Goal: Transaction & Acquisition: Purchase product/service

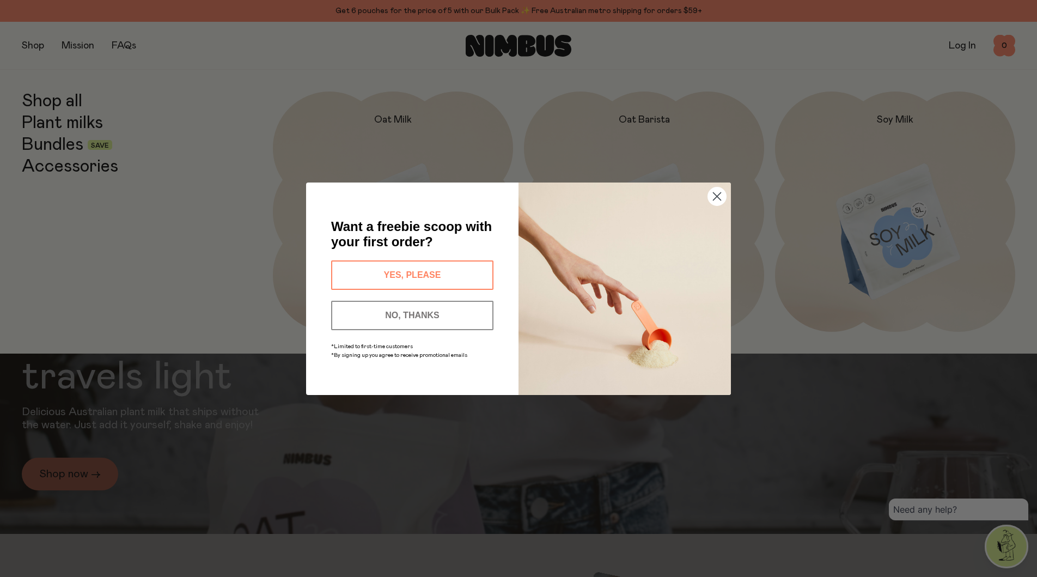
click at [47, 143] on div "Close dialog Want a freebie scoop with your first order? YES, PLEASE NO, THANKS…" at bounding box center [518, 288] width 1037 height 577
click at [383, 278] on button "YES, PLEASE" at bounding box center [412, 274] width 162 height 29
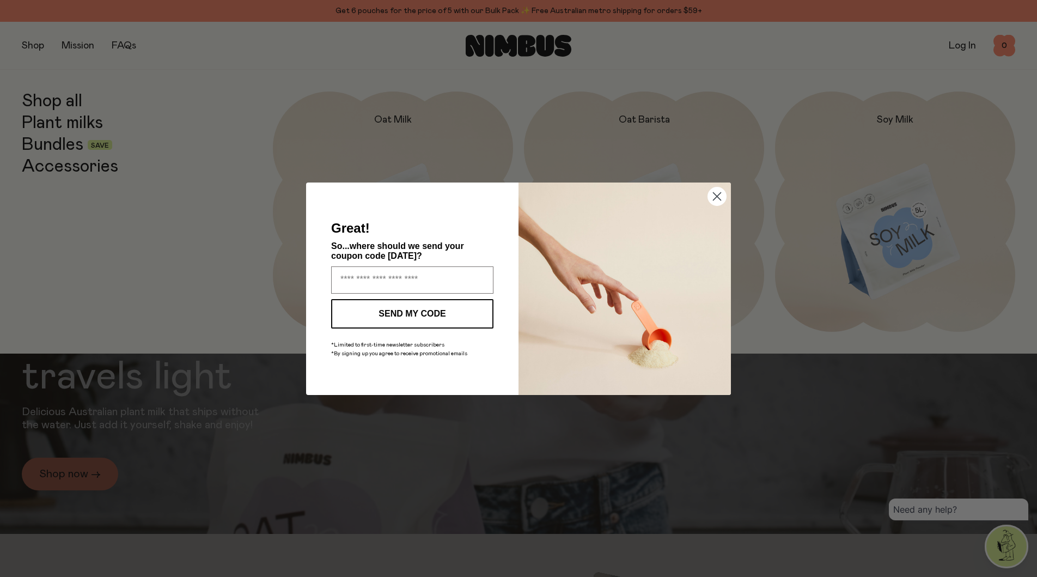
click at [383, 278] on input "Enter your email address" at bounding box center [412, 279] width 162 height 27
type input "**********"
click at [413, 316] on button "SEND MY CODE" at bounding box center [412, 313] width 162 height 29
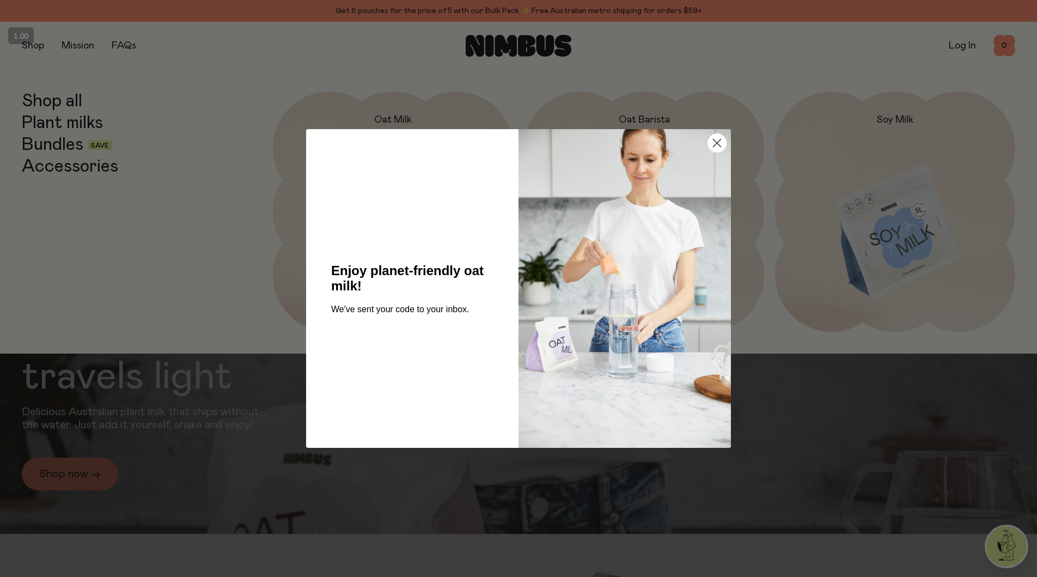
click at [713, 144] on circle "Close dialog" at bounding box center [717, 143] width 18 height 18
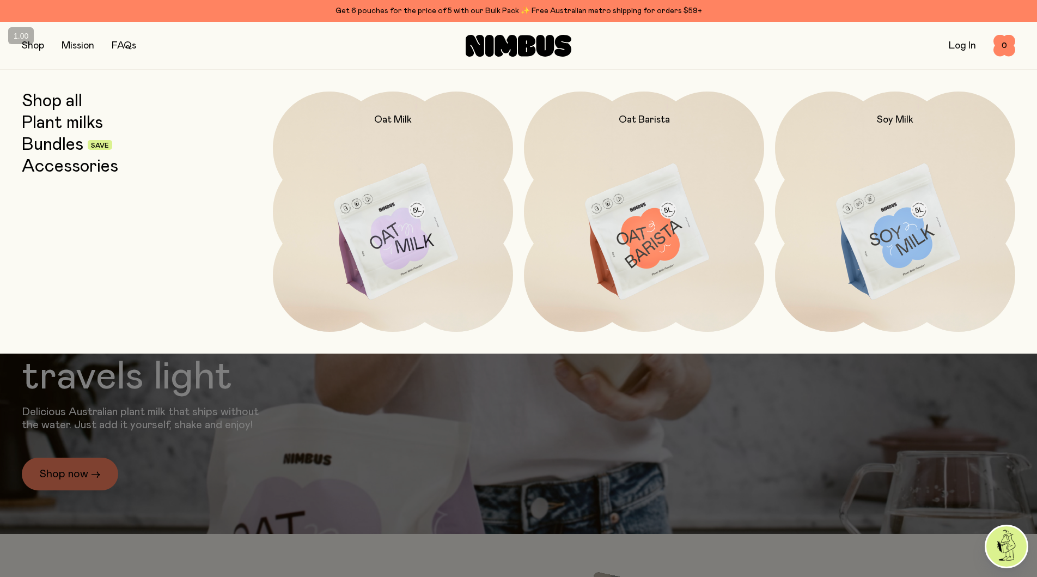
click at [60, 143] on link "Bundles" at bounding box center [53, 145] width 62 height 20
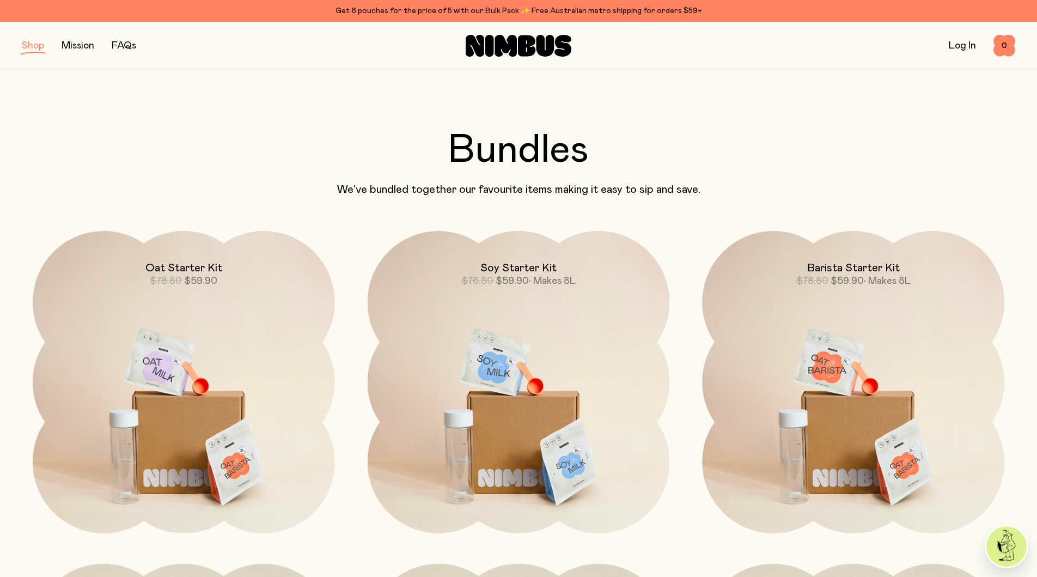
click at [124, 50] on link "FAQs" at bounding box center [124, 46] width 25 height 10
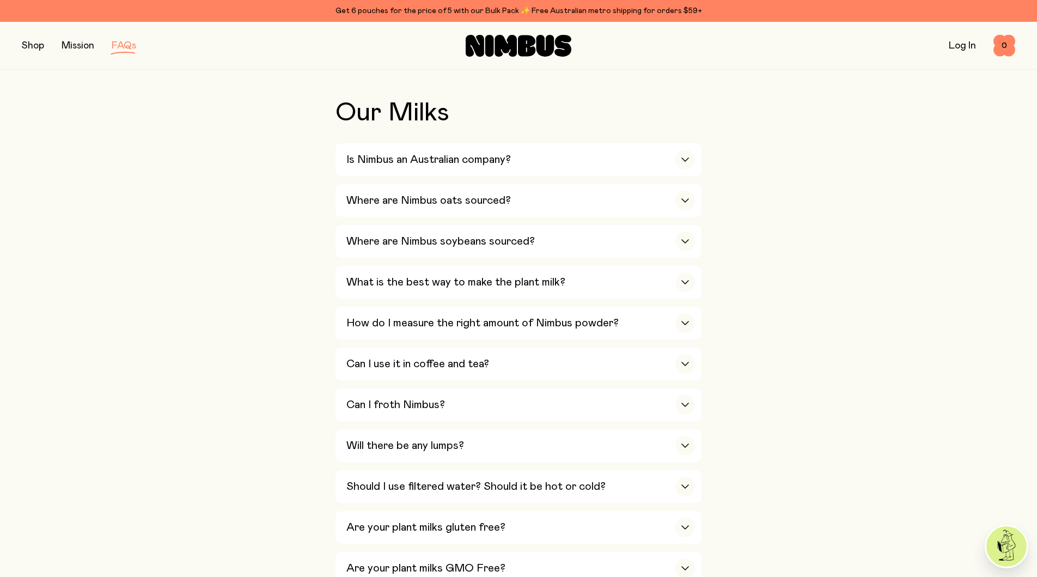
scroll to position [237, 0]
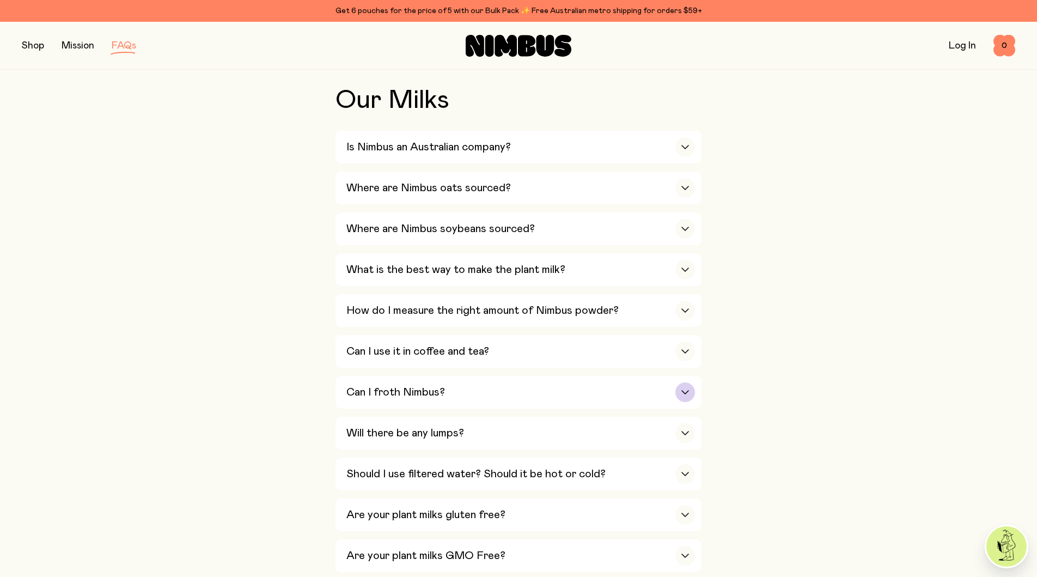
click at [388, 395] on h3 "Can I froth Nimbus?" at bounding box center [395, 391] width 99 height 13
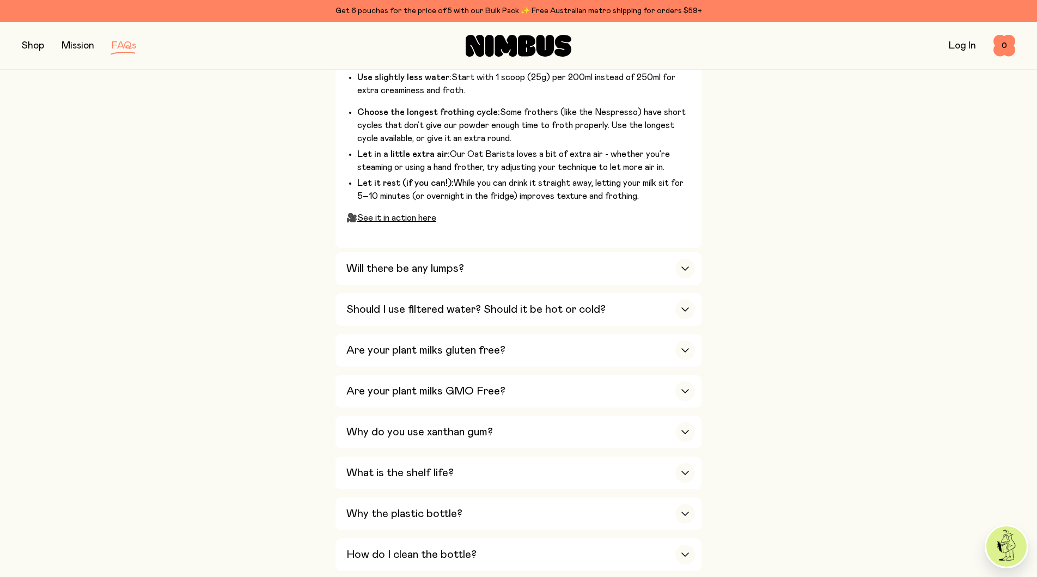
scroll to position [717, 0]
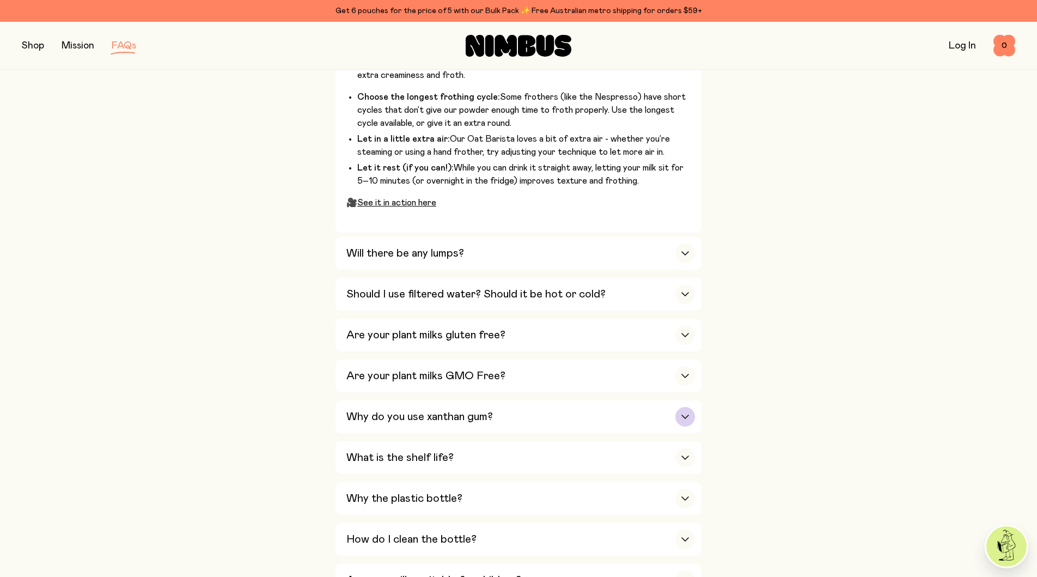
click at [366, 418] on h3 "Why do you use xanthan gum?" at bounding box center [419, 416] width 146 height 13
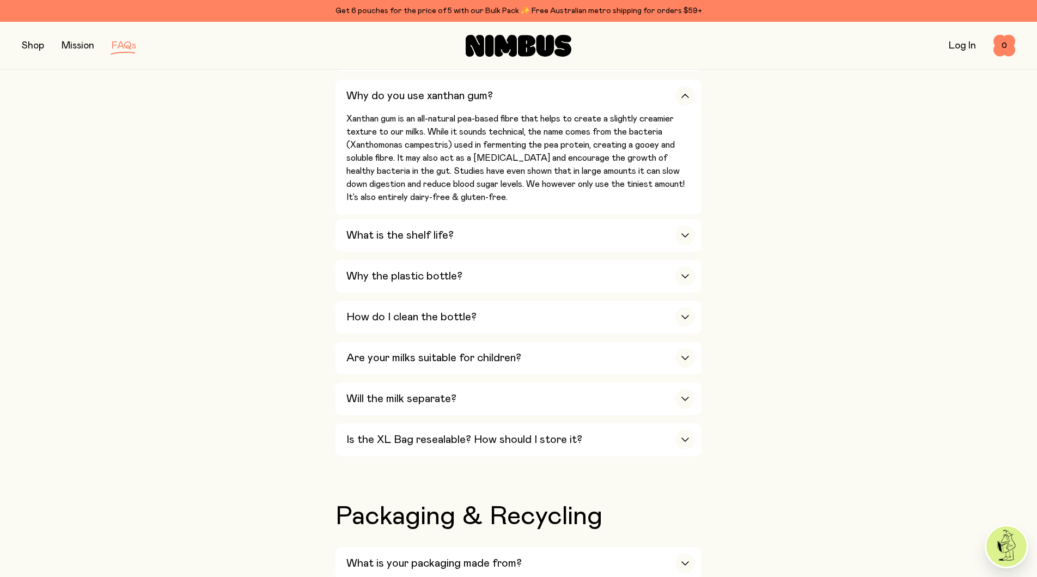
scroll to position [741, 0]
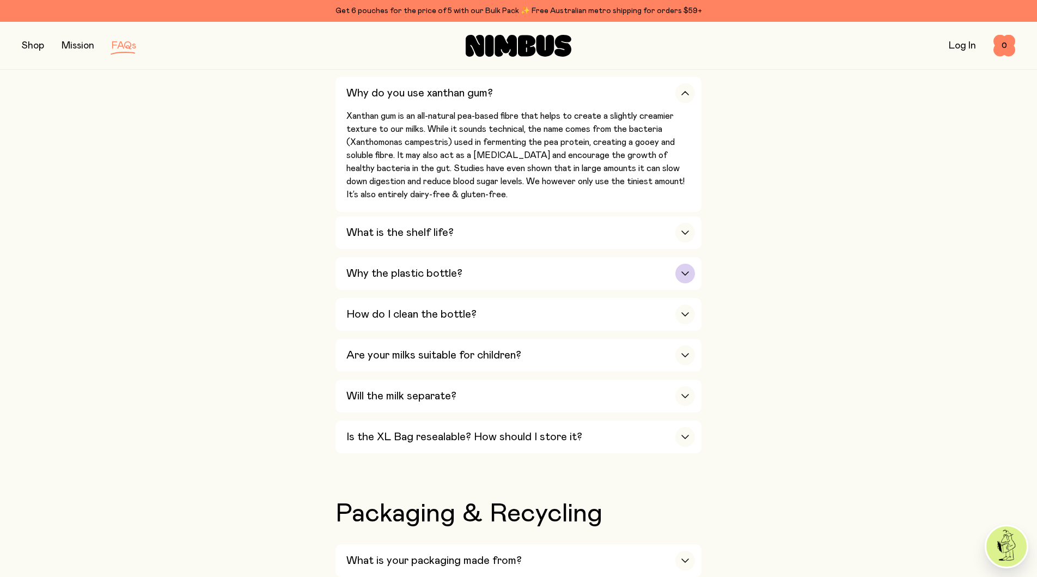
click at [381, 271] on h3 "Why the plastic bottle?" at bounding box center [404, 273] width 116 height 13
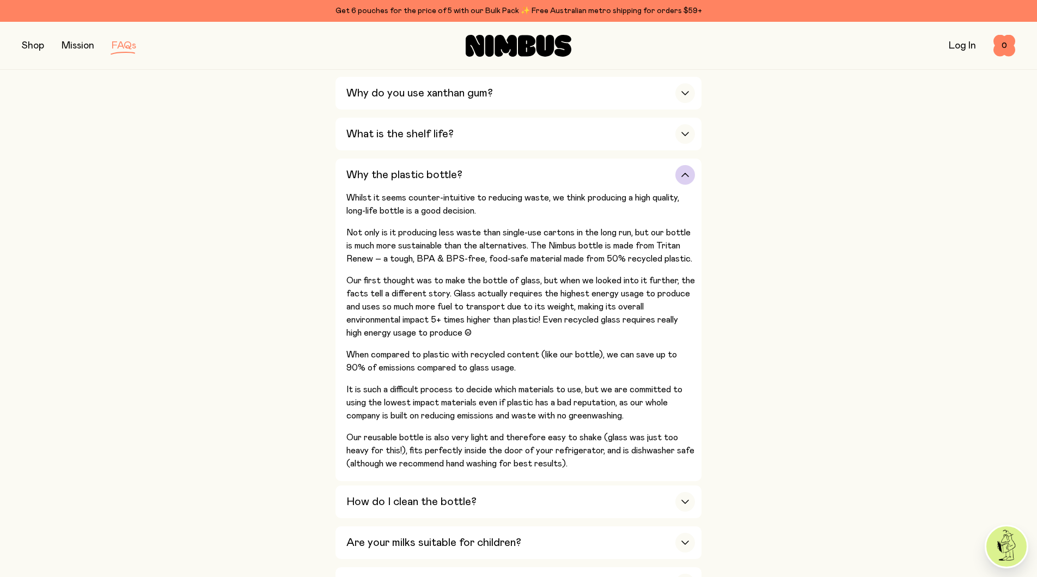
click at [397, 178] on h3 "Why the plastic bottle?" at bounding box center [404, 174] width 116 height 13
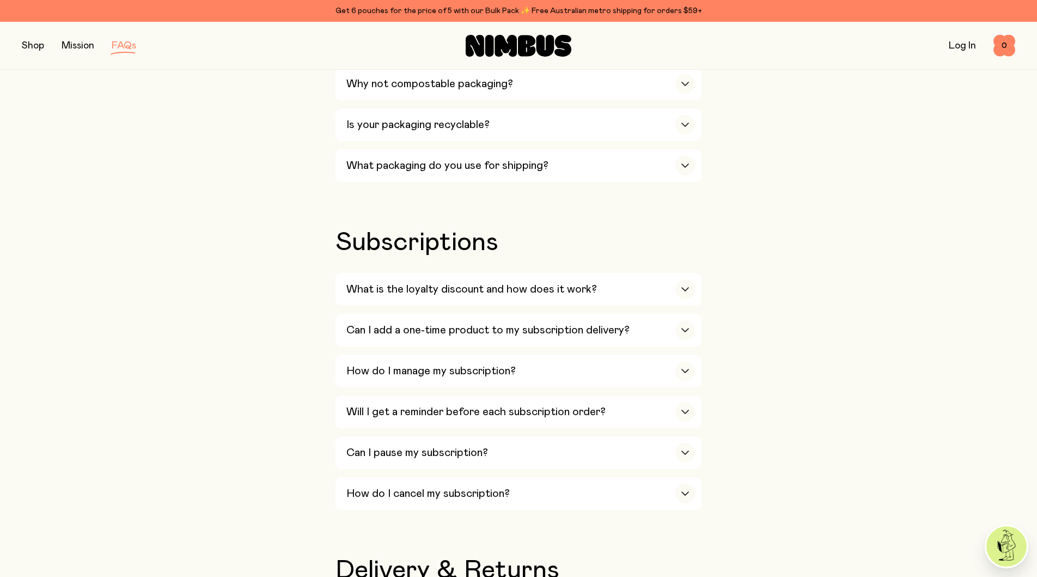
scroll to position [1168, 0]
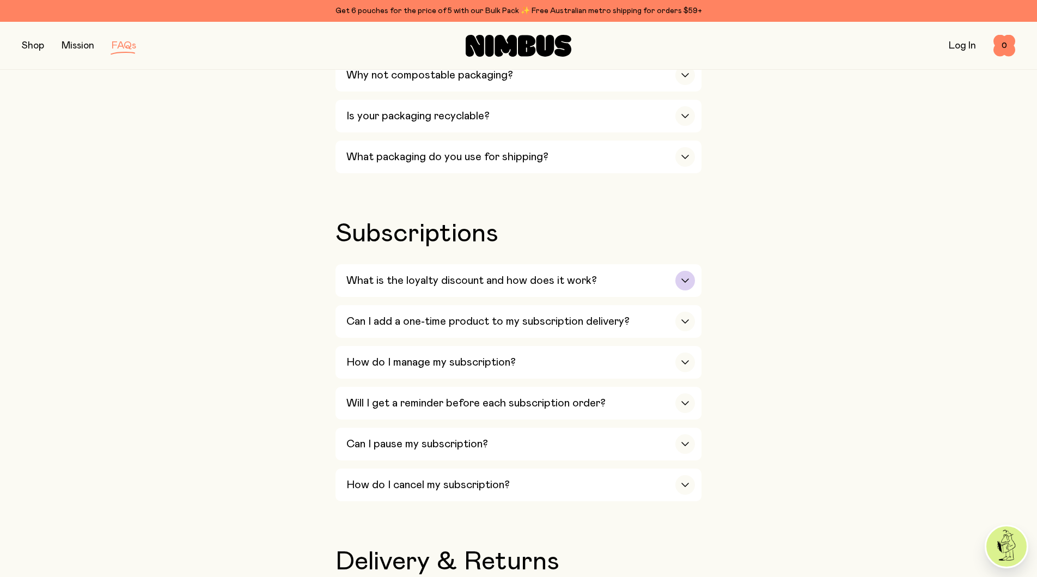
click at [391, 286] on h3 "What is the loyalty discount and how does it work?" at bounding box center [471, 280] width 250 height 13
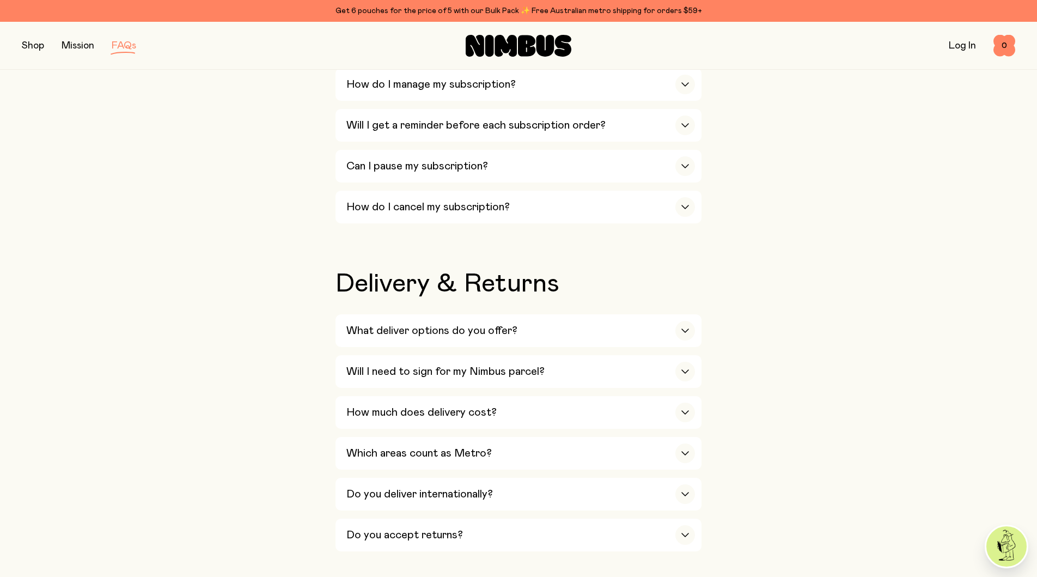
scroll to position [1743, 0]
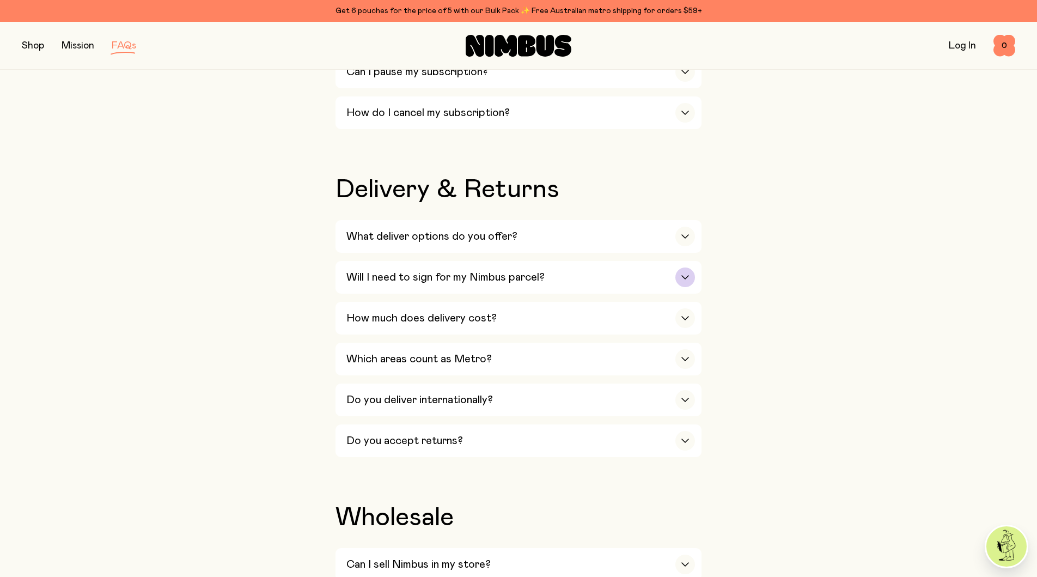
click at [457, 284] on h3 "Will I need to sign for my Nimbus parcel?" at bounding box center [445, 277] width 198 height 13
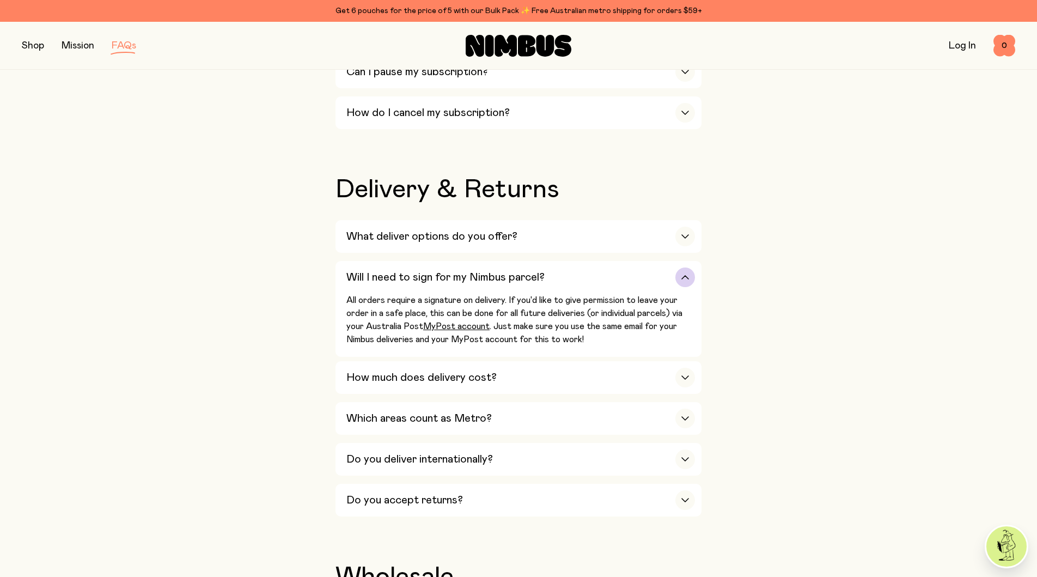
click at [448, 284] on h3 "Will I need to sign for my Nimbus parcel?" at bounding box center [445, 277] width 198 height 13
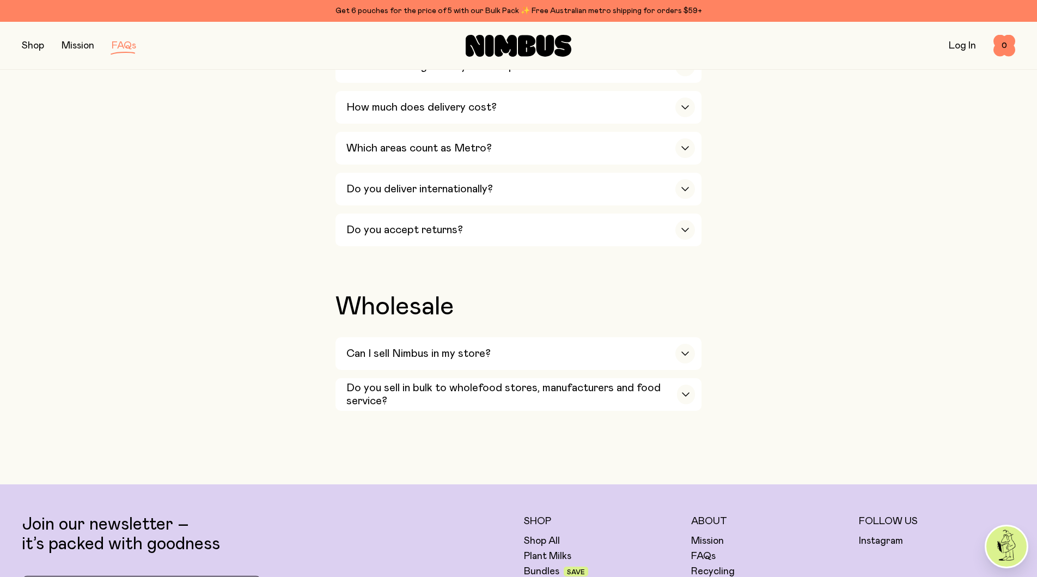
scroll to position [1965, 0]
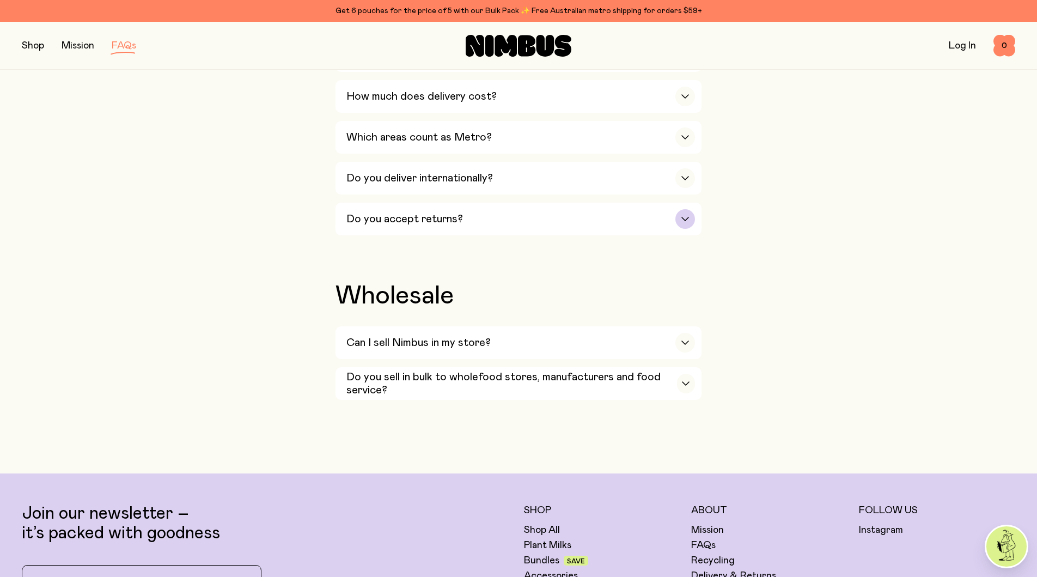
click at [412, 225] on h3 "Do you accept returns?" at bounding box center [404, 218] width 117 height 13
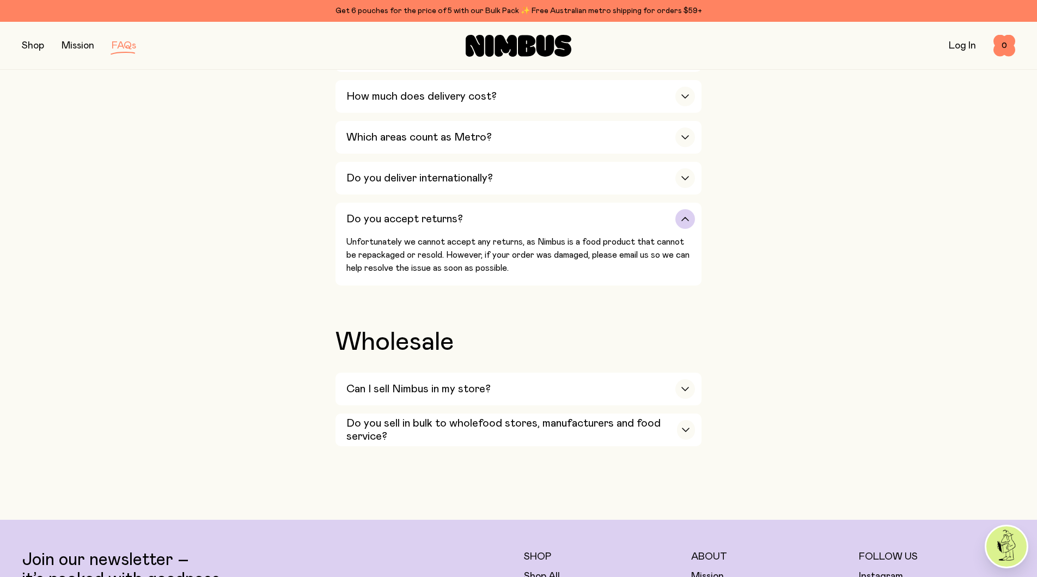
click at [412, 225] on h3 "Do you accept returns?" at bounding box center [404, 218] width 117 height 13
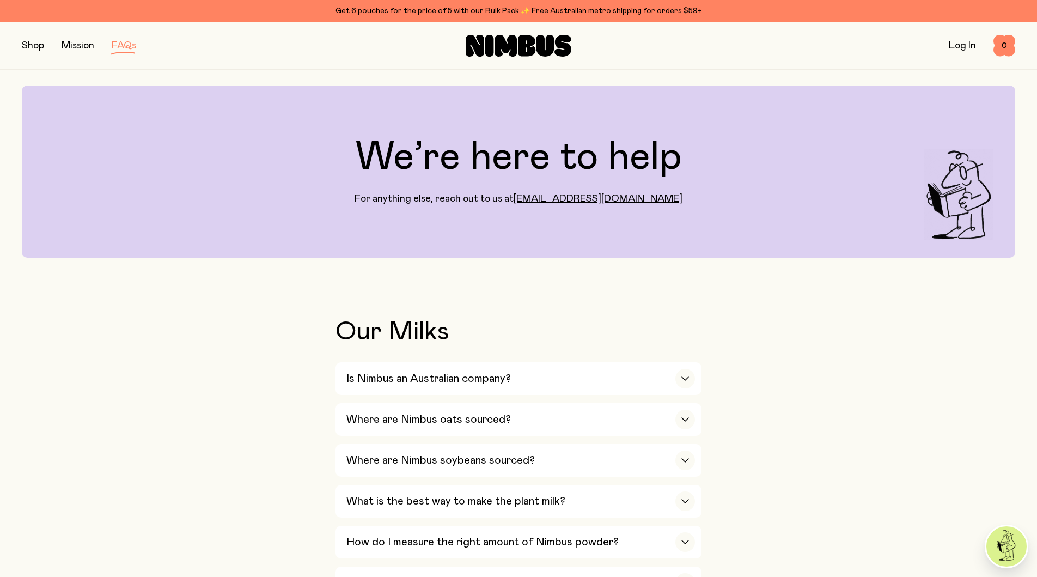
scroll to position [0, 0]
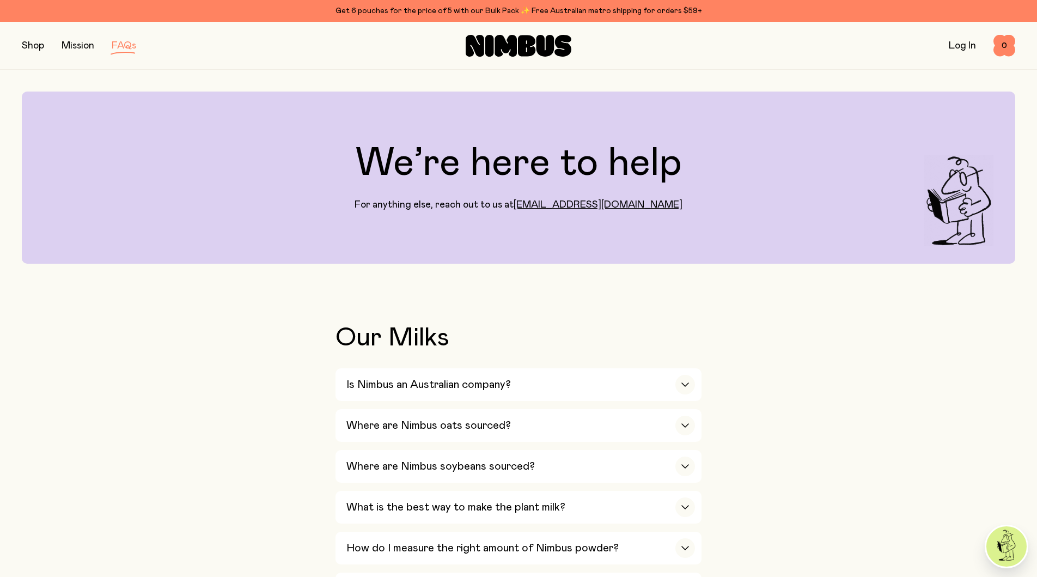
click at [28, 38] on button "button" at bounding box center [33, 45] width 22 height 15
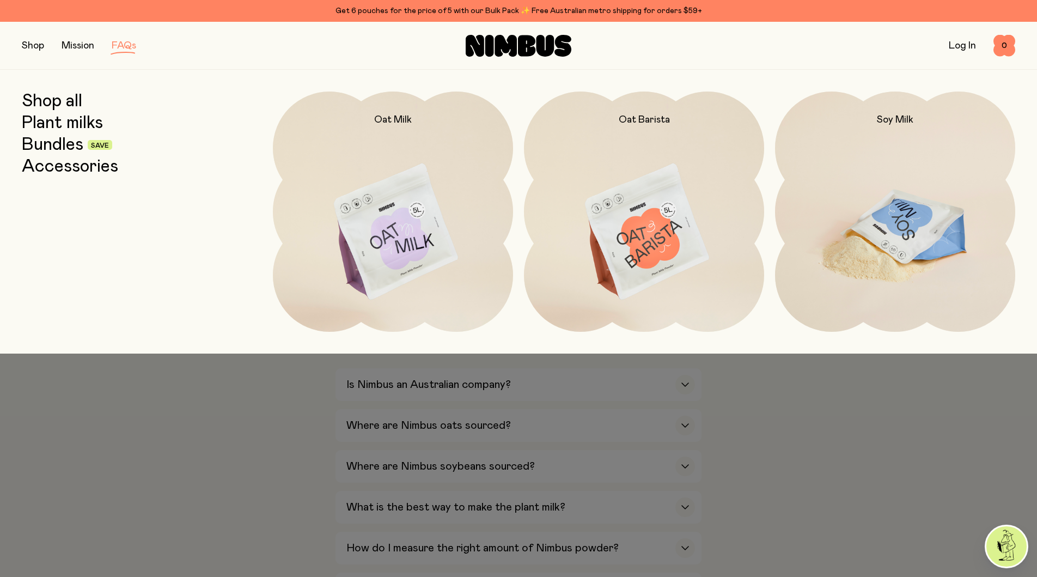
click at [908, 190] on img at bounding box center [895, 232] width 240 height 282
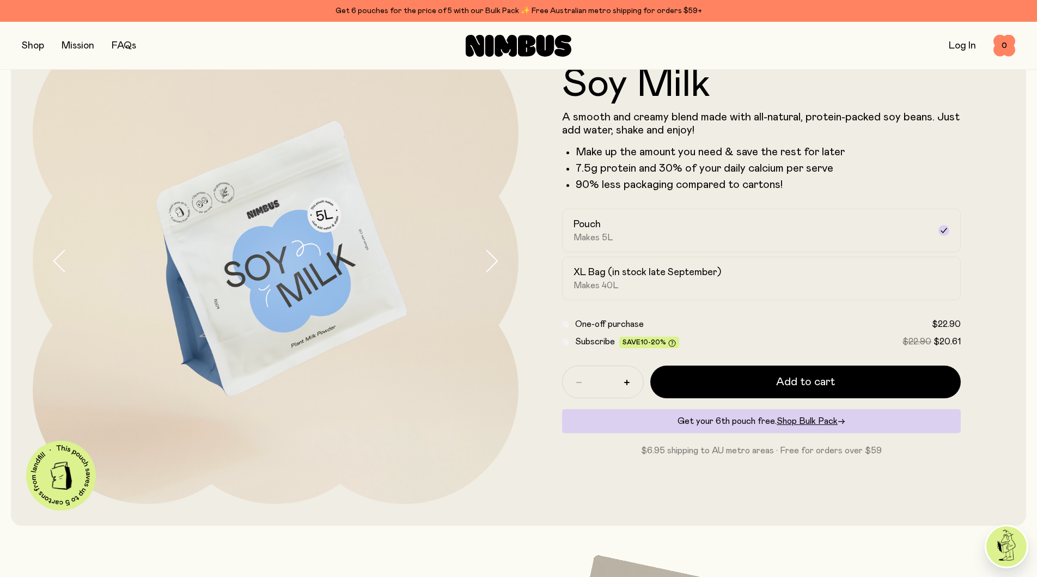
scroll to position [137, 0]
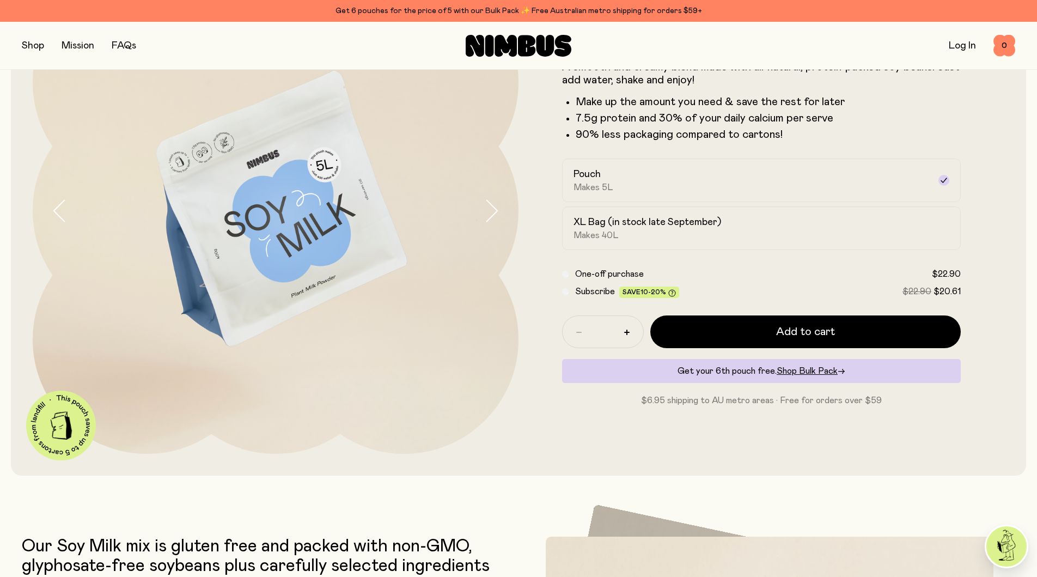
click at [578, 292] on span "Subscribe" at bounding box center [595, 291] width 40 height 9
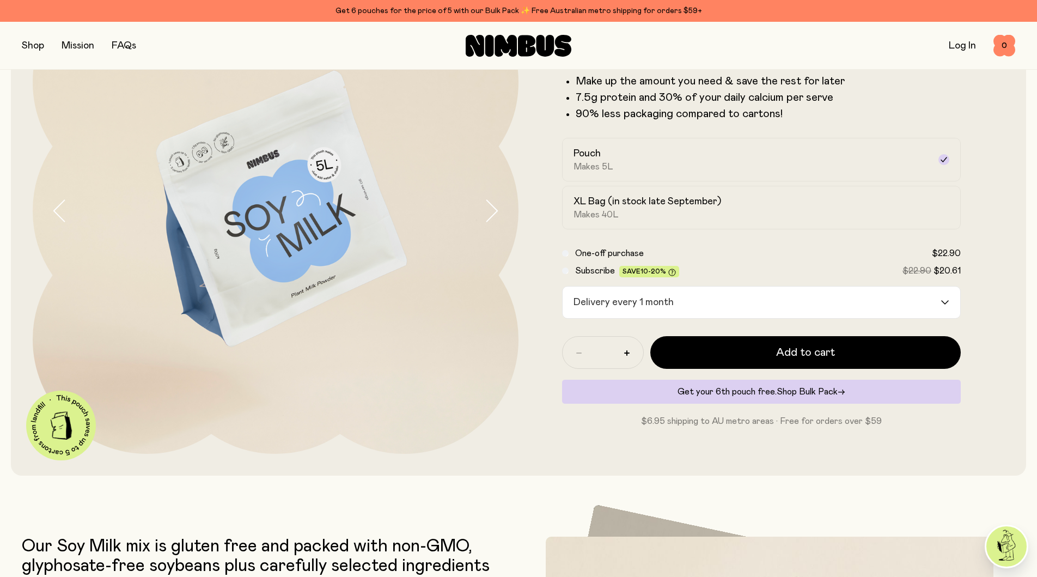
click at [789, 390] on span "Shop Bulk Pack" at bounding box center [806, 391] width 61 height 9
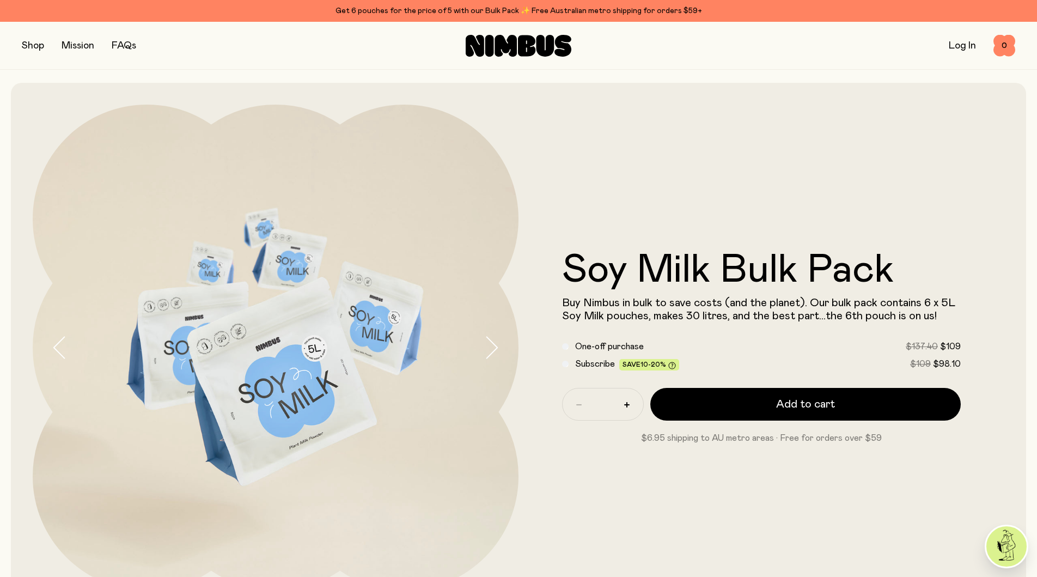
click at [578, 365] on span "Subscribe" at bounding box center [595, 363] width 40 height 9
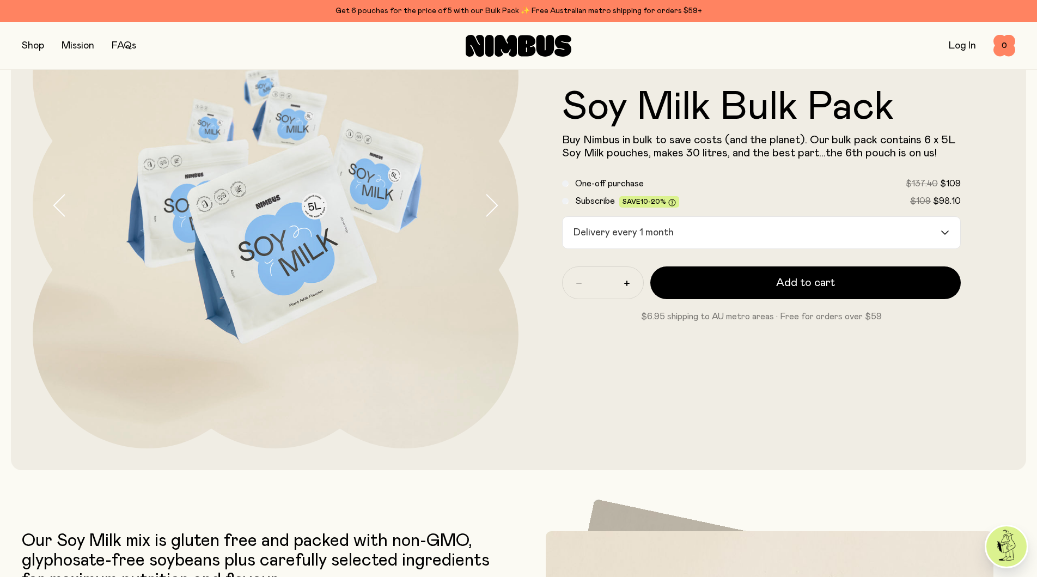
scroll to position [144, 0]
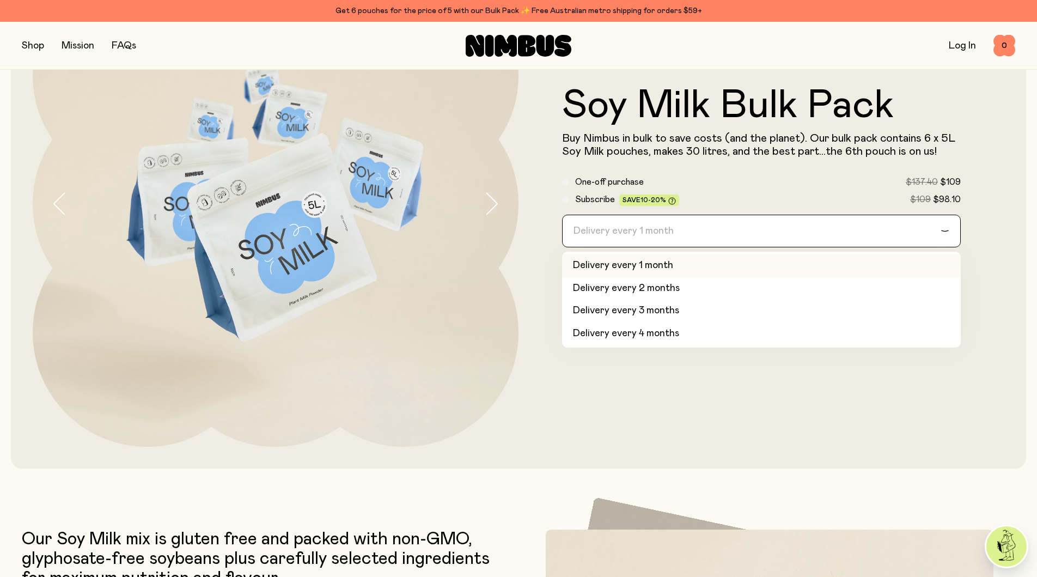
click at [659, 237] on div "Delivery every 1 month" at bounding box center [751, 231] width 378 height 32
click at [646, 285] on li "Delivery every 2 months" at bounding box center [761, 288] width 399 height 23
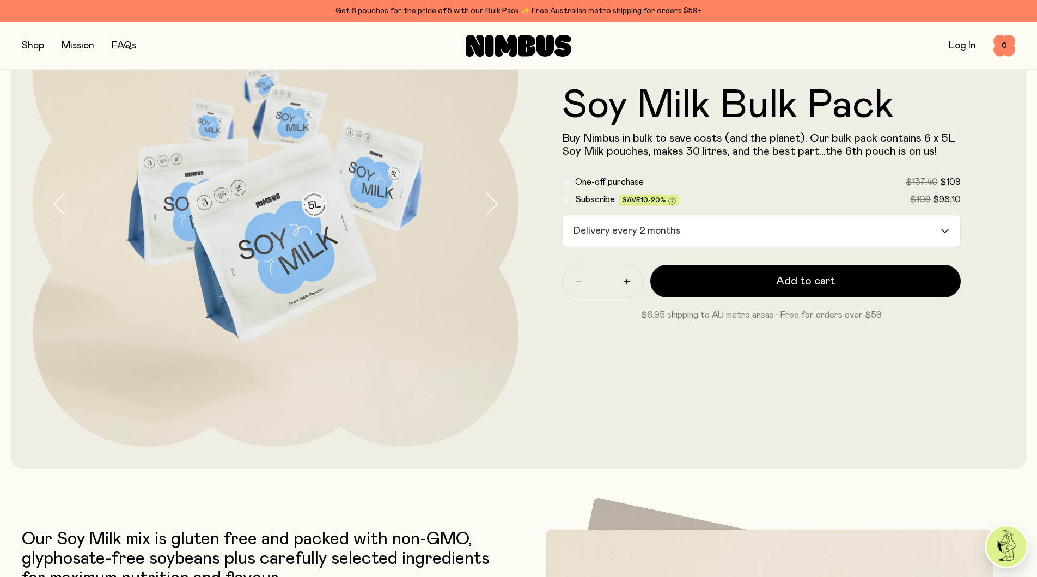
click at [678, 139] on span "Buy Nimbus in bulk to save costs (and the planet). Our bulk pack contains 6 x 5…" at bounding box center [758, 145] width 393 height 24
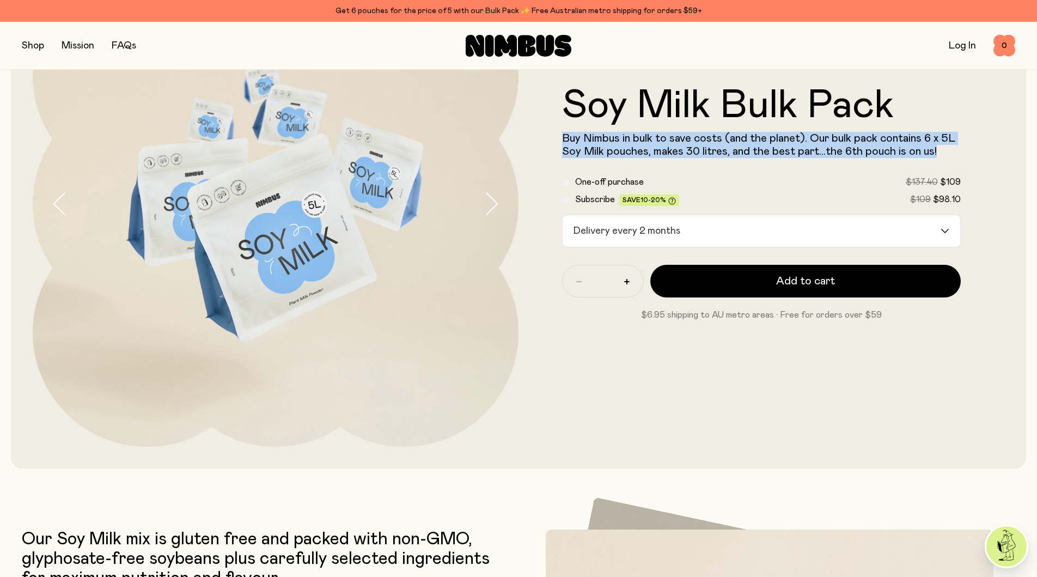
click at [678, 139] on span "Buy Nimbus in bulk to save costs (and the planet). Our bulk pack contains 6 x 5…" at bounding box center [758, 145] width 393 height 24
click at [683, 141] on span "Buy Nimbus in bulk to save costs (and the planet). Our bulk pack contains 6 x 5…" at bounding box center [758, 145] width 393 height 24
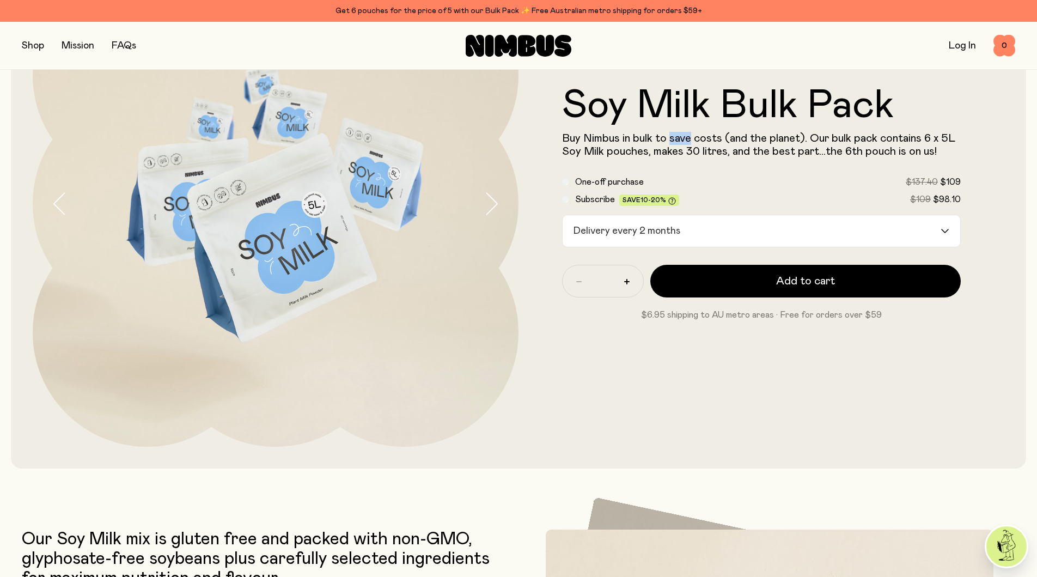
click at [683, 141] on span "Buy Nimbus in bulk to save costs (and the planet). Our bulk pack contains 6 x 5…" at bounding box center [758, 145] width 393 height 24
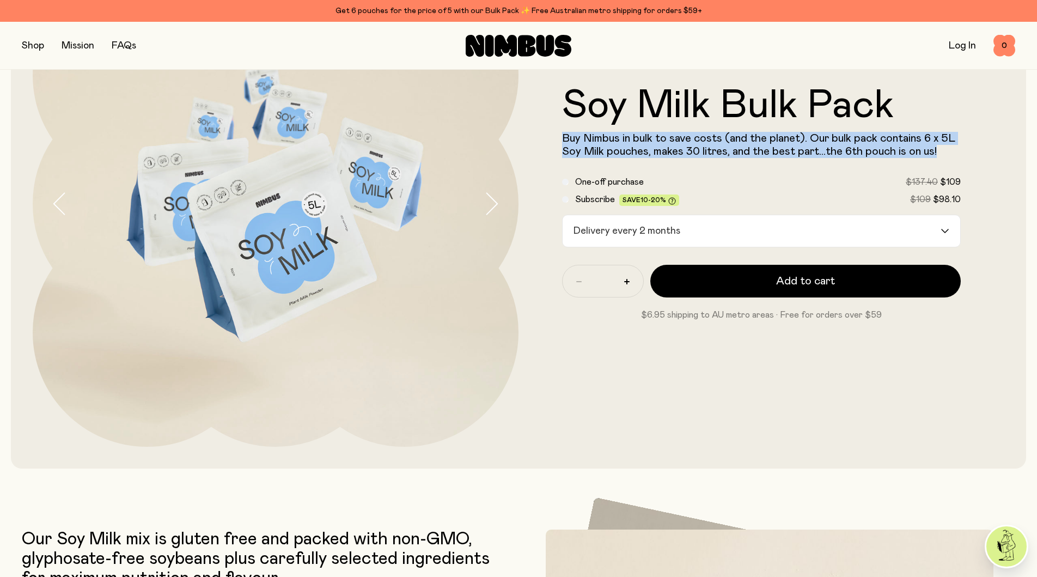
click at [683, 141] on span "Buy Nimbus in bulk to save costs (and the planet). Our bulk pack contains 6 x 5…" at bounding box center [758, 145] width 393 height 24
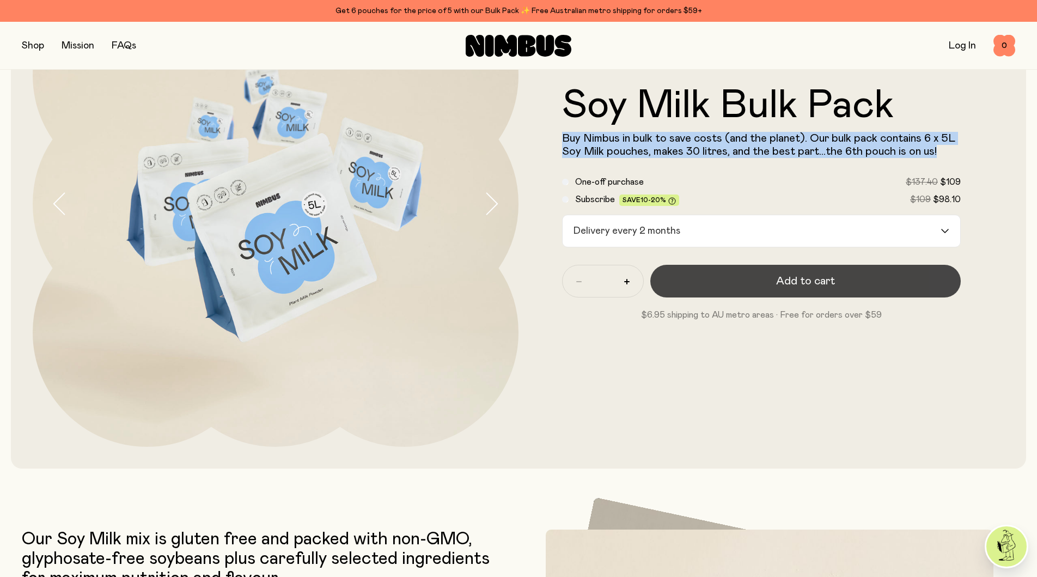
click at [775, 286] on button "Add to cart" at bounding box center [805, 281] width 310 height 33
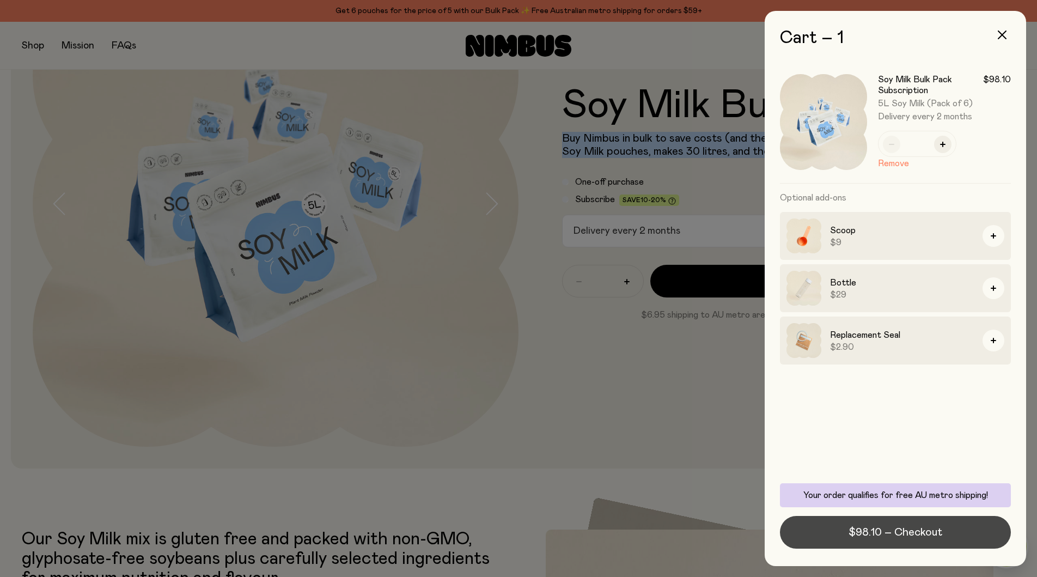
click at [877, 528] on span "$98.10 – Checkout" at bounding box center [895, 531] width 94 height 15
